Goal: Task Accomplishment & Management: Manage account settings

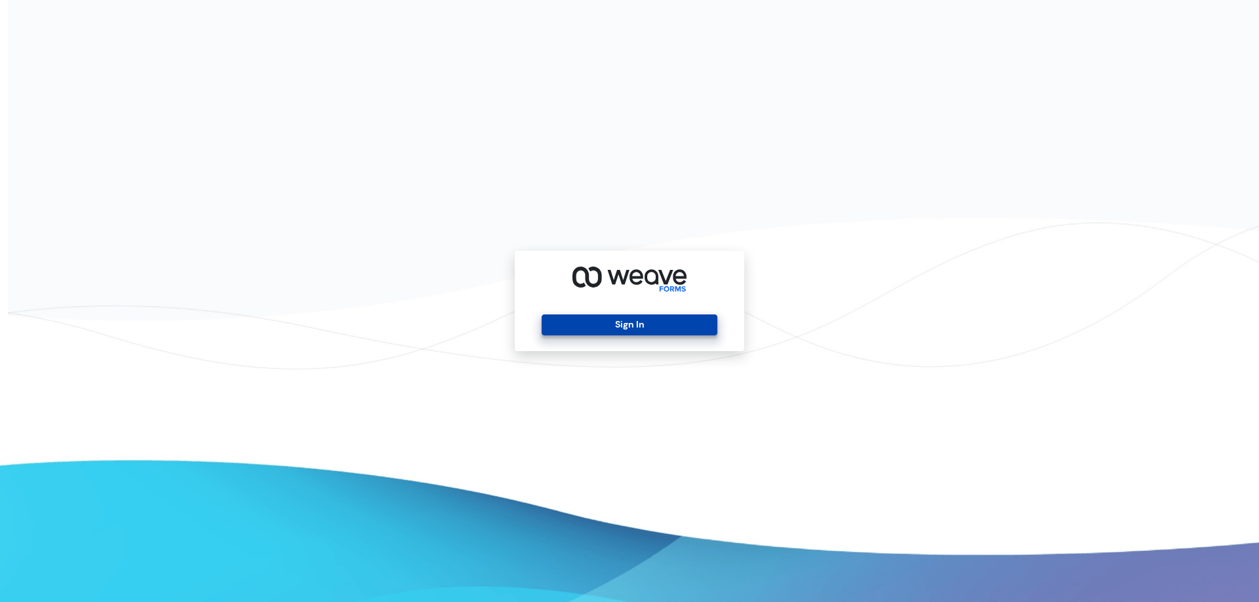
click at [655, 328] on button "Sign In" at bounding box center [629, 325] width 175 height 21
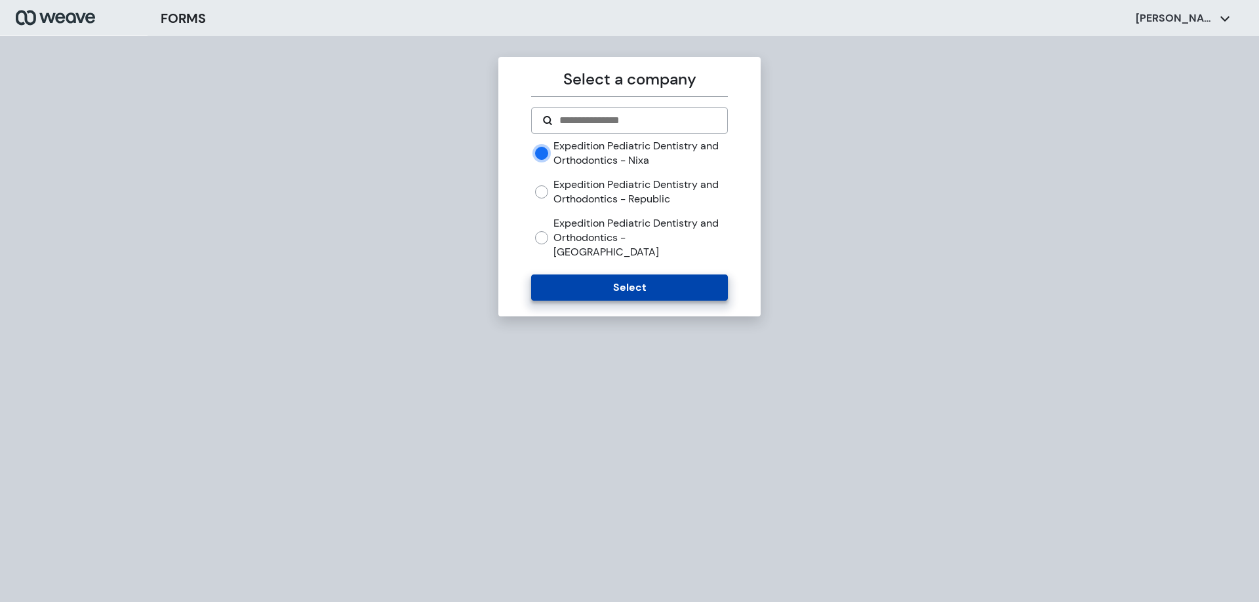
click at [574, 275] on button "Select" at bounding box center [629, 288] width 196 height 26
